Goal: Transaction & Acquisition: Purchase product/service

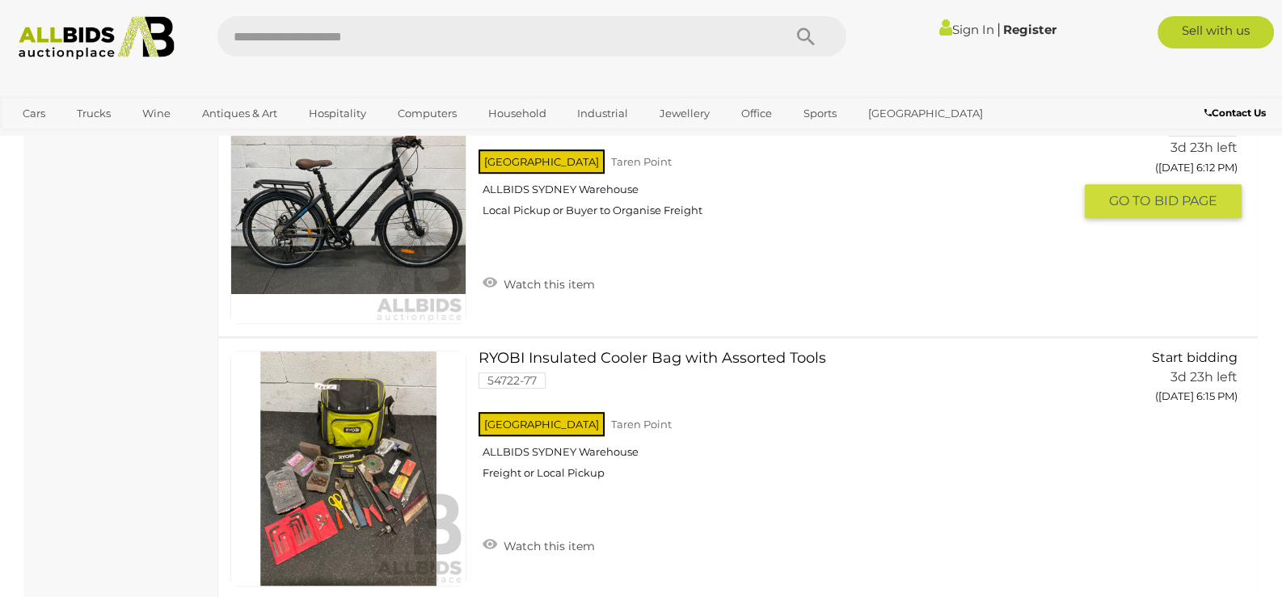
scroll to position [1051, 0]
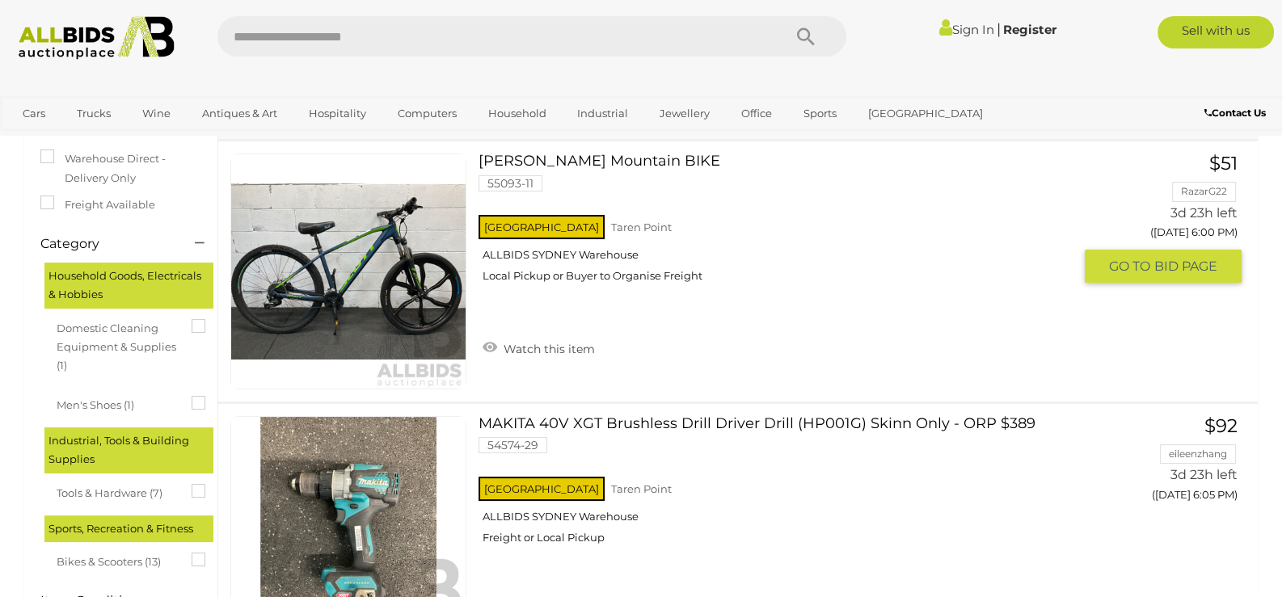
click at [731, 197] on link "SCOTT Mountain BIKE 55093-11 NSW Taren Point ALLBIDS SYDNEY Warehouse" at bounding box center [782, 224] width 582 height 141
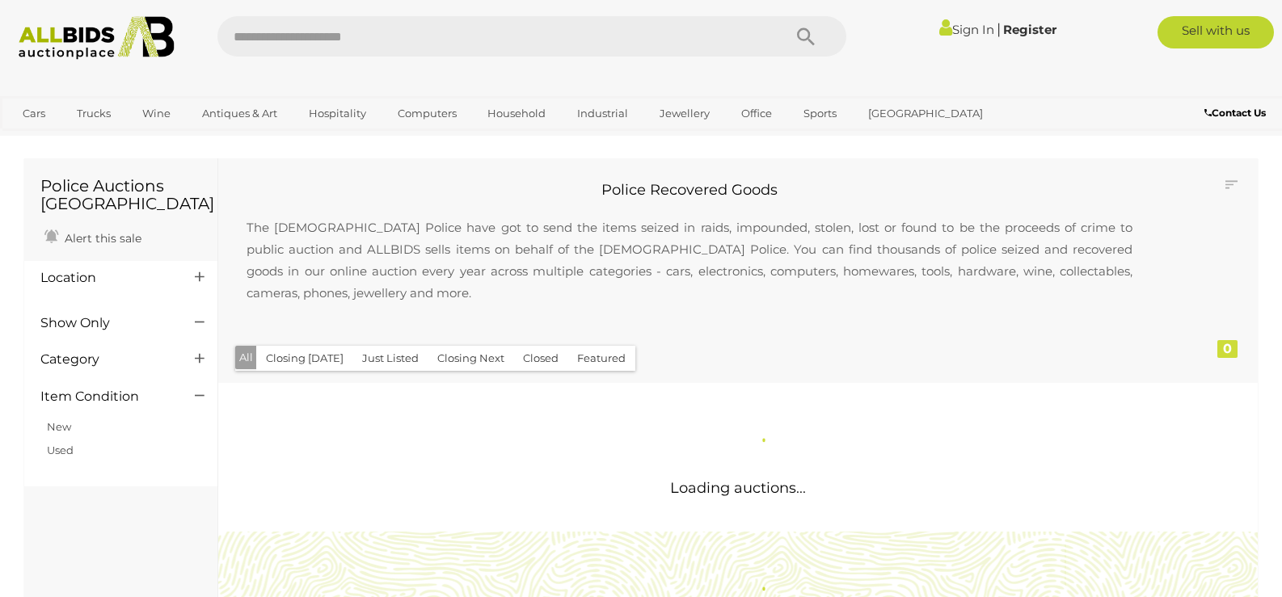
scroll to position [81, 0]
